Goal: Navigation & Orientation: Find specific page/section

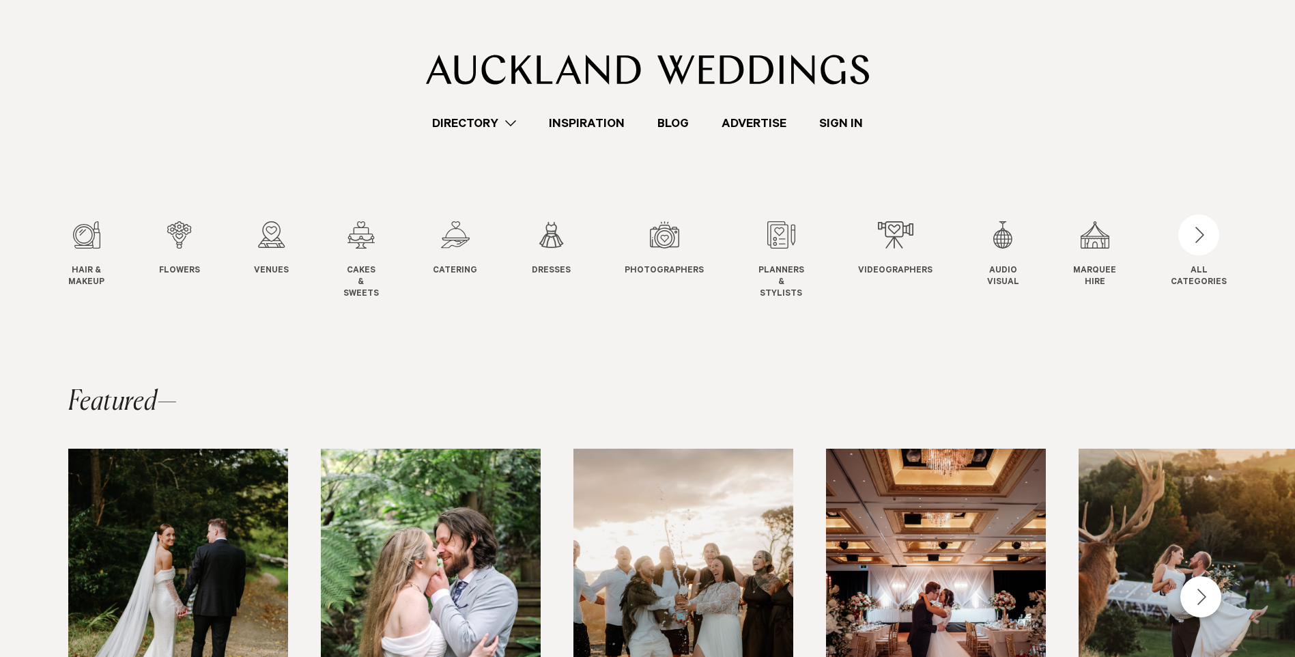
click at [461, 122] on link "Directory" at bounding box center [474, 123] width 117 height 18
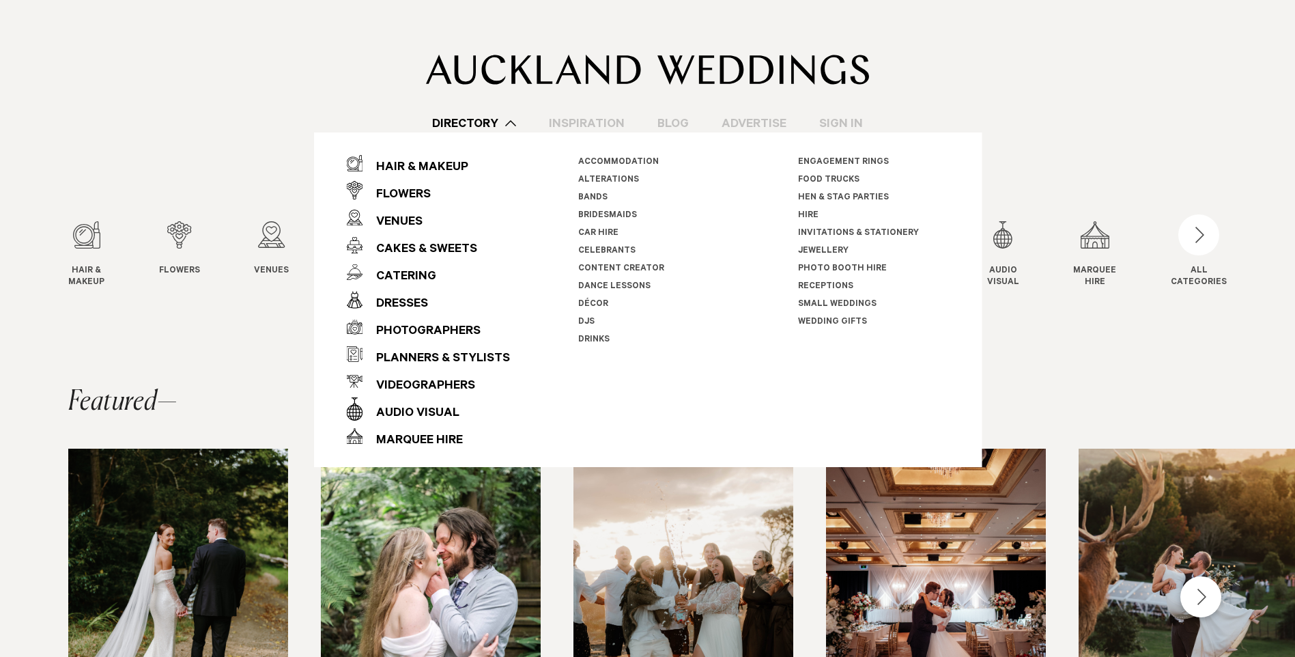
click at [599, 125] on link "Inspiration" at bounding box center [586, 123] width 109 height 18
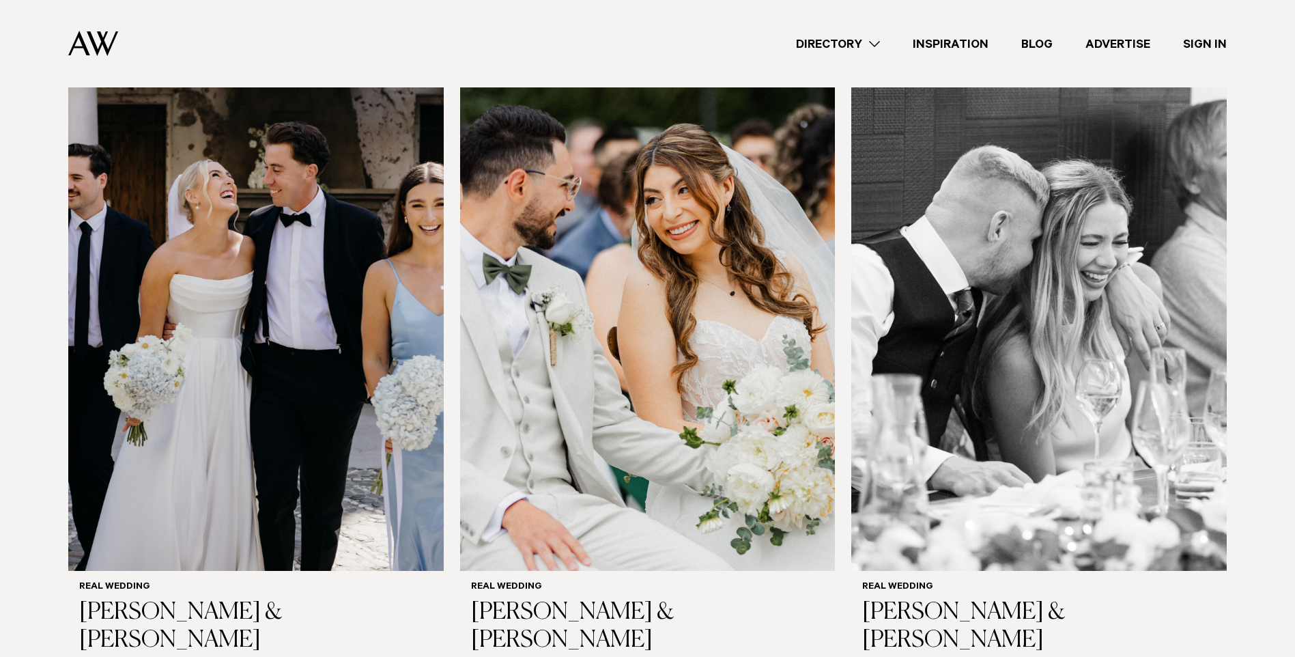
scroll to position [955, 0]
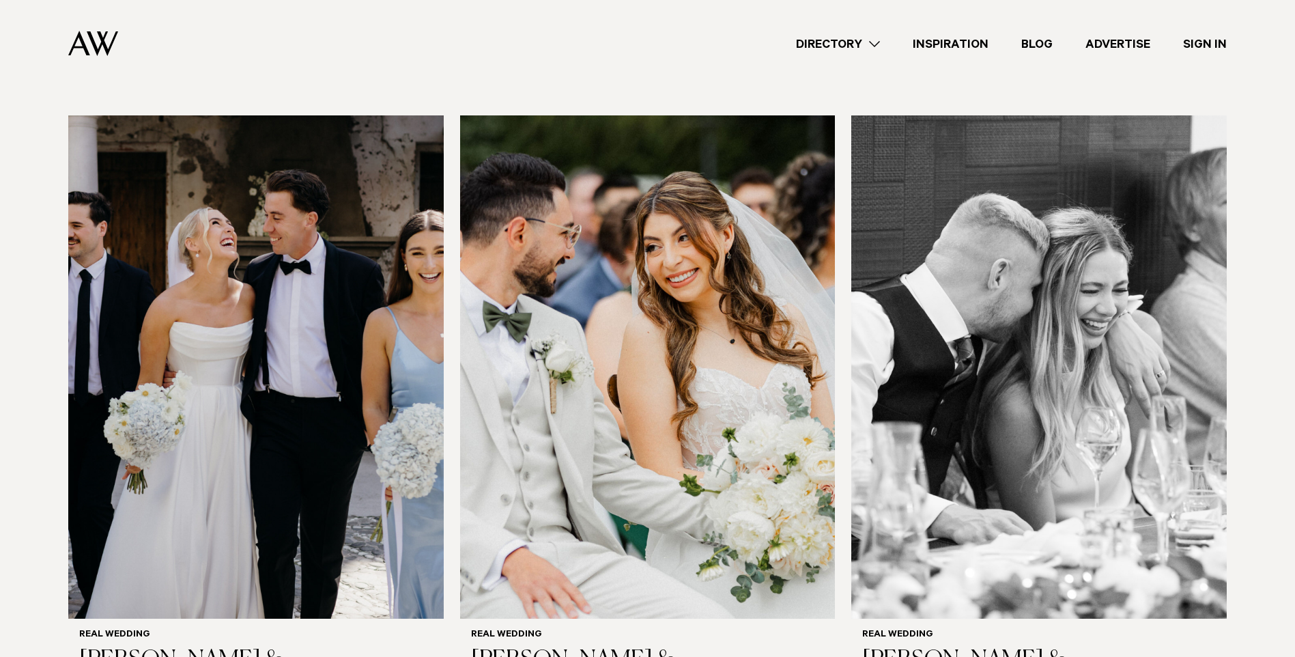
click at [1032, 47] on link "Blog" at bounding box center [1037, 44] width 64 height 18
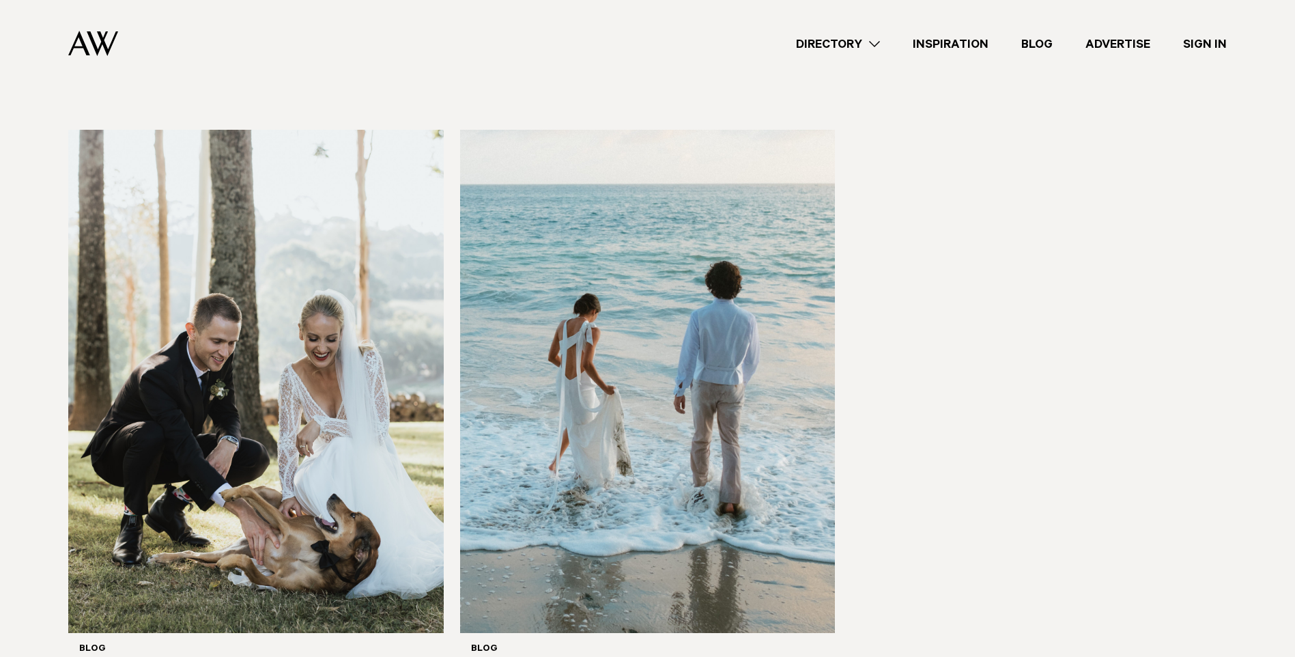
scroll to position [2320, 0]
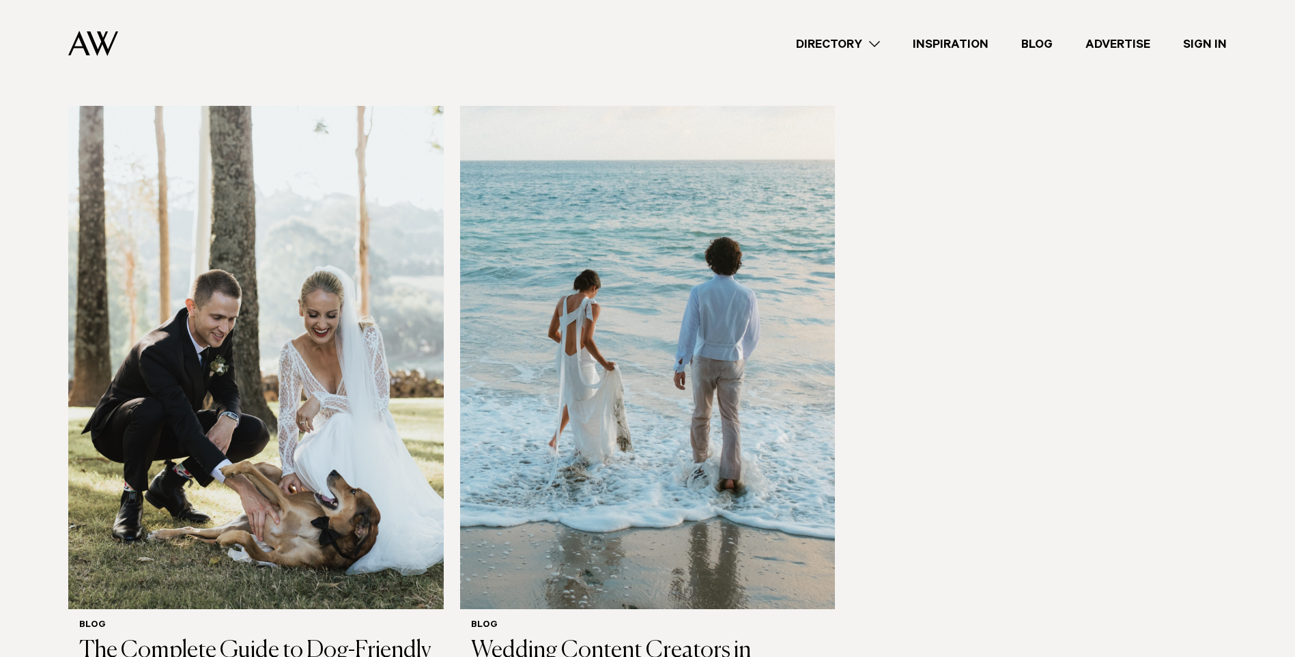
click at [1123, 41] on link "Advertise" at bounding box center [1118, 44] width 98 height 18
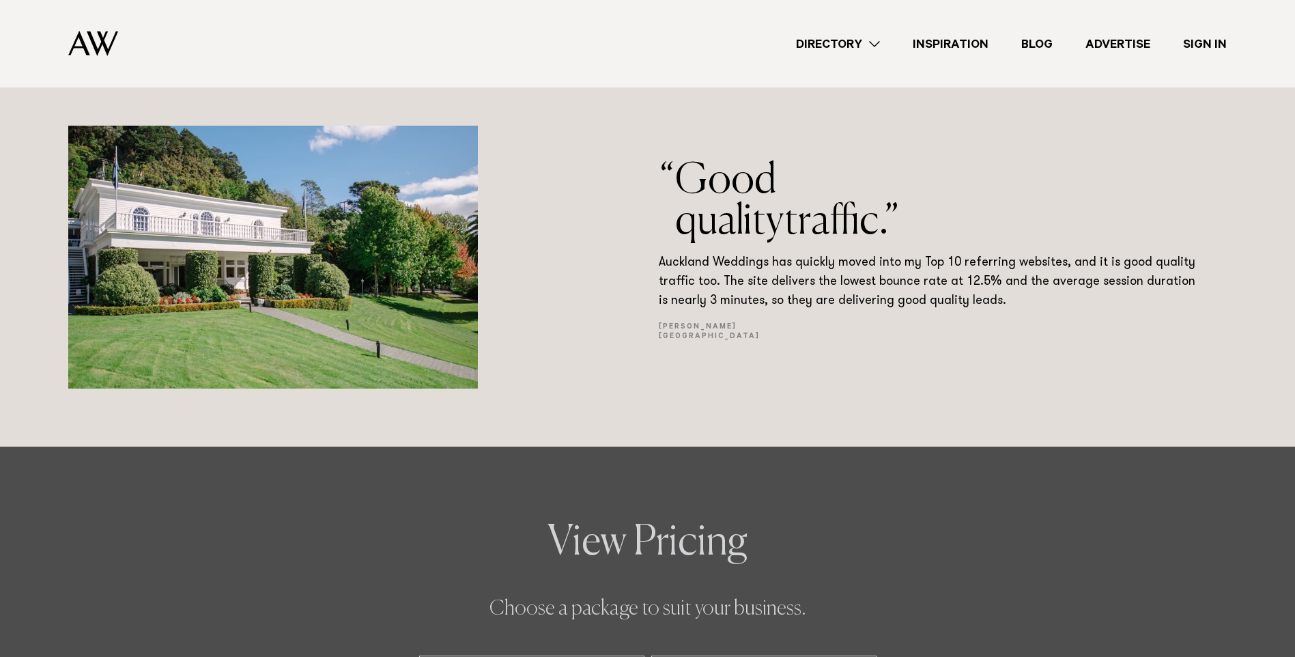
scroll to position [6756, 0]
